Goal: Navigation & Orientation: Find specific page/section

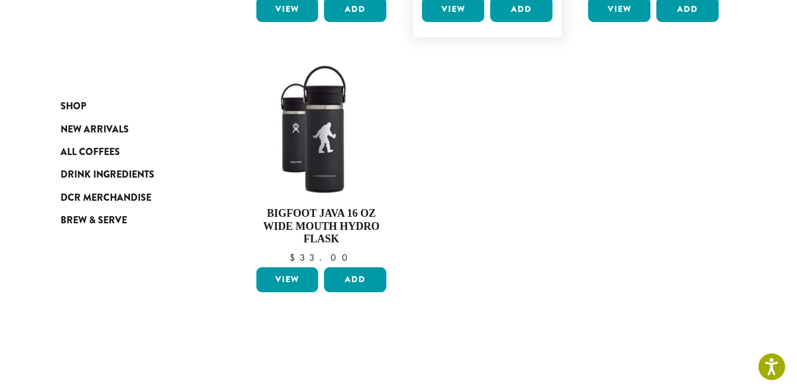
scroll to position [577, 0]
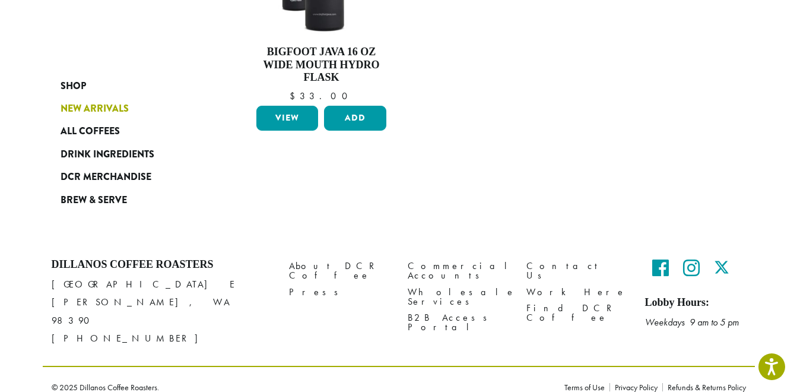
click at [116, 109] on span "New Arrivals" at bounding box center [95, 108] width 68 height 15
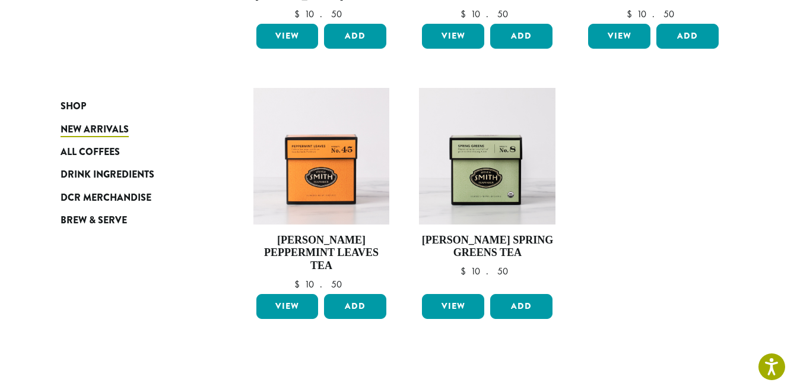
scroll to position [1078, 0]
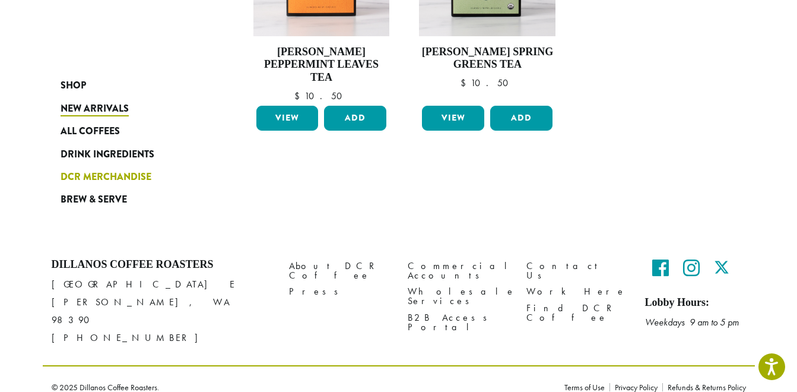
click at [116, 176] on span "DCR Merchandise" at bounding box center [106, 177] width 91 height 15
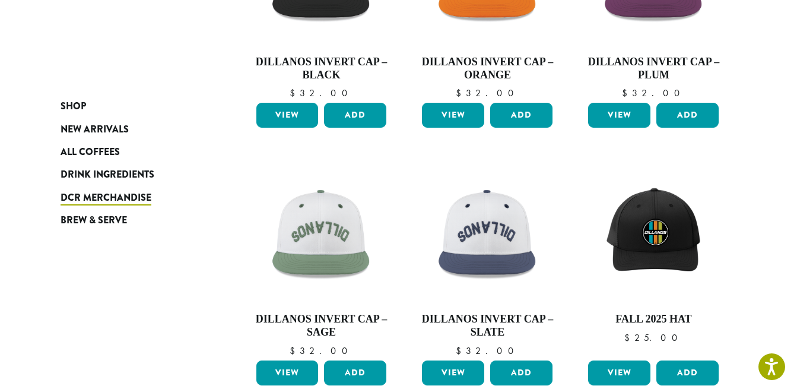
scroll to position [178, 0]
